Goal: Task Accomplishment & Management: Manage account settings

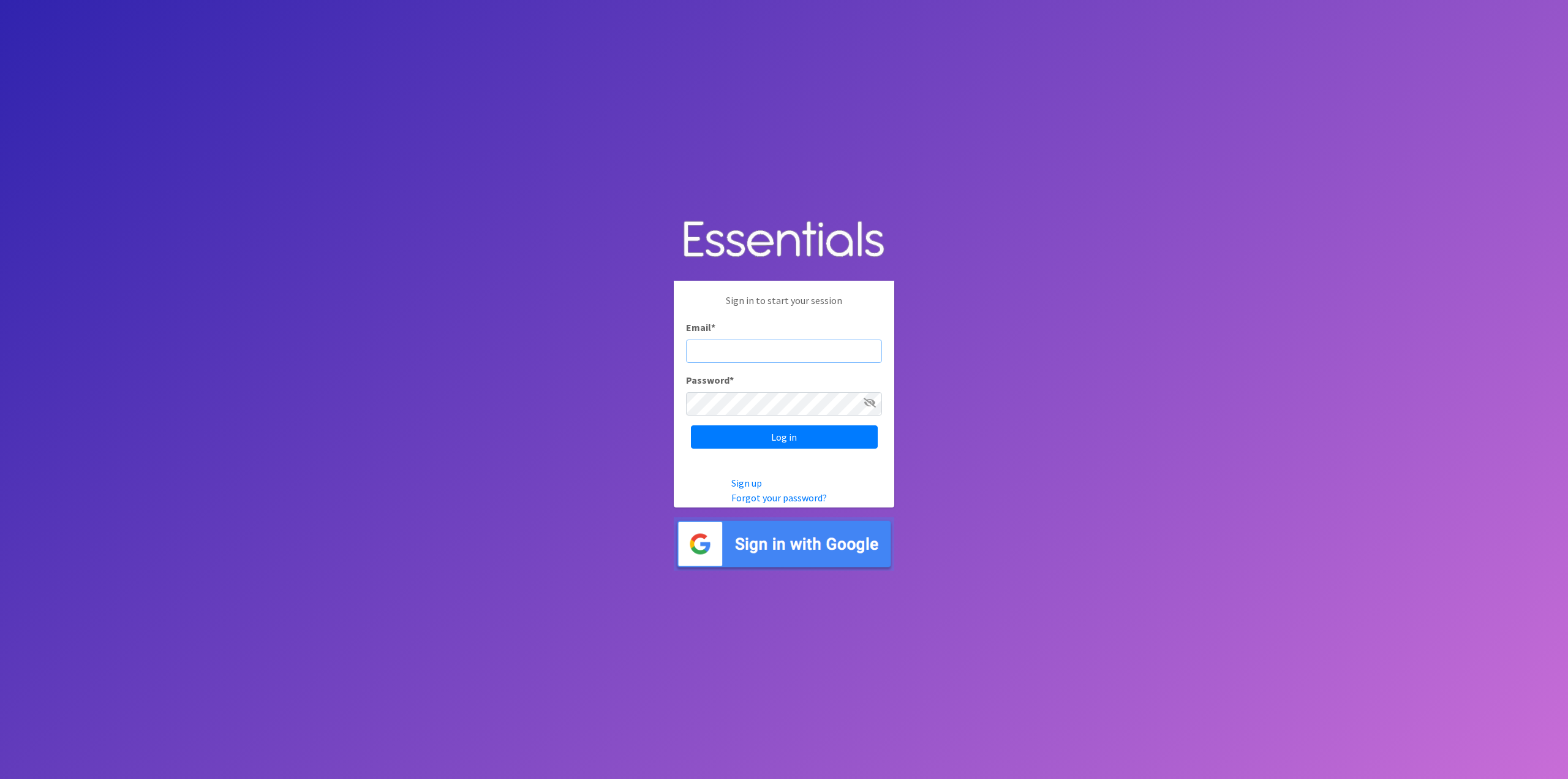
paste input "[EMAIL_ADDRESS][DOMAIN_NAME]"
type input "[EMAIL_ADDRESS][DOMAIN_NAME]"
click at [761, 442] on input "Log in" at bounding box center [783, 437] width 186 height 23
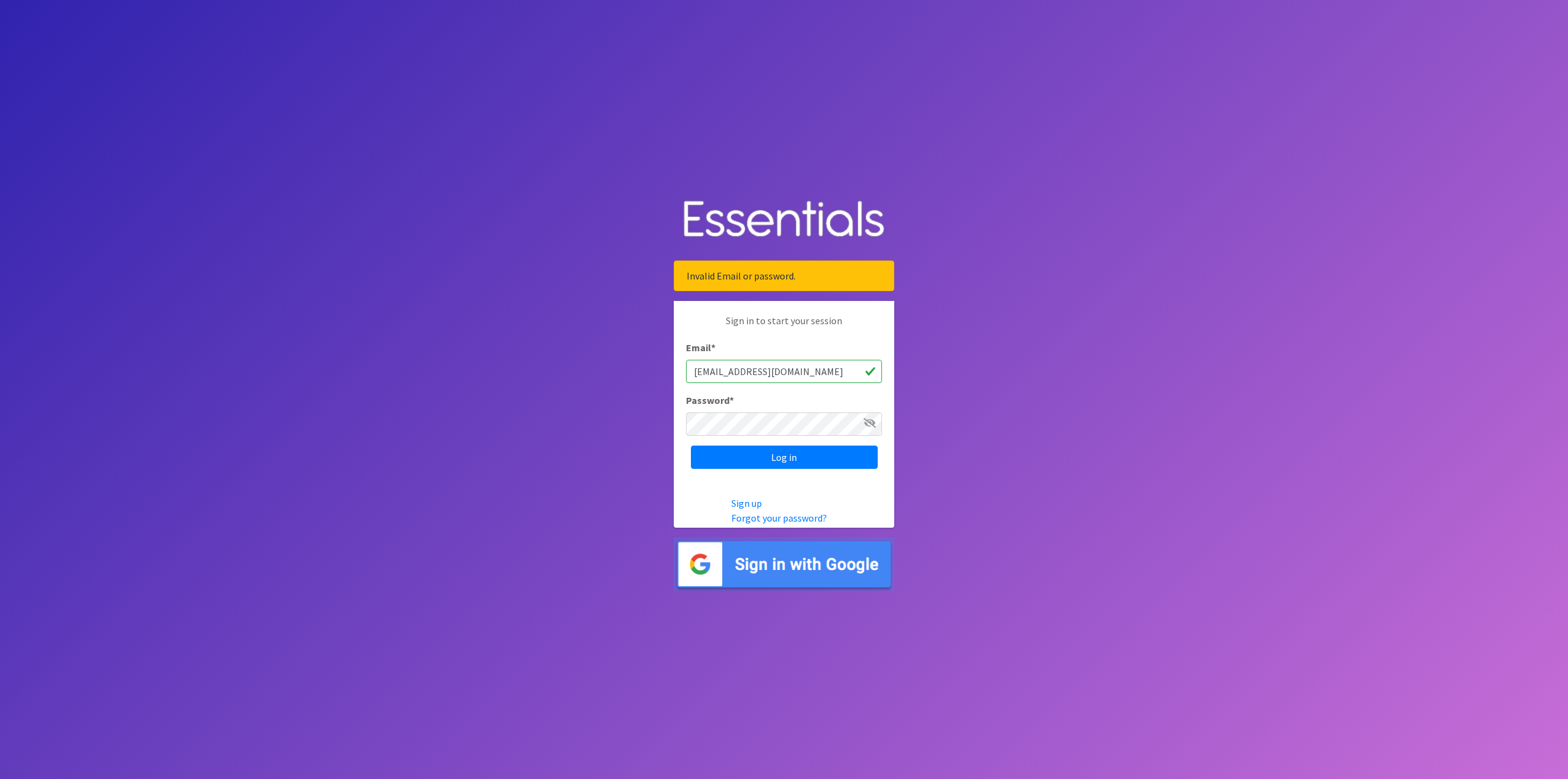
click at [873, 420] on icon at bounding box center [870, 422] width 12 height 10
click at [873, 420] on icon at bounding box center [870, 422] width 11 height 10
click at [873, 420] on icon at bounding box center [870, 422] width 12 height 10
click at [792, 463] on input "Log in" at bounding box center [783, 457] width 186 height 23
click at [784, 465] on input "Log in" at bounding box center [783, 457] width 186 height 23
